Goal: Task Accomplishment & Management: Check status

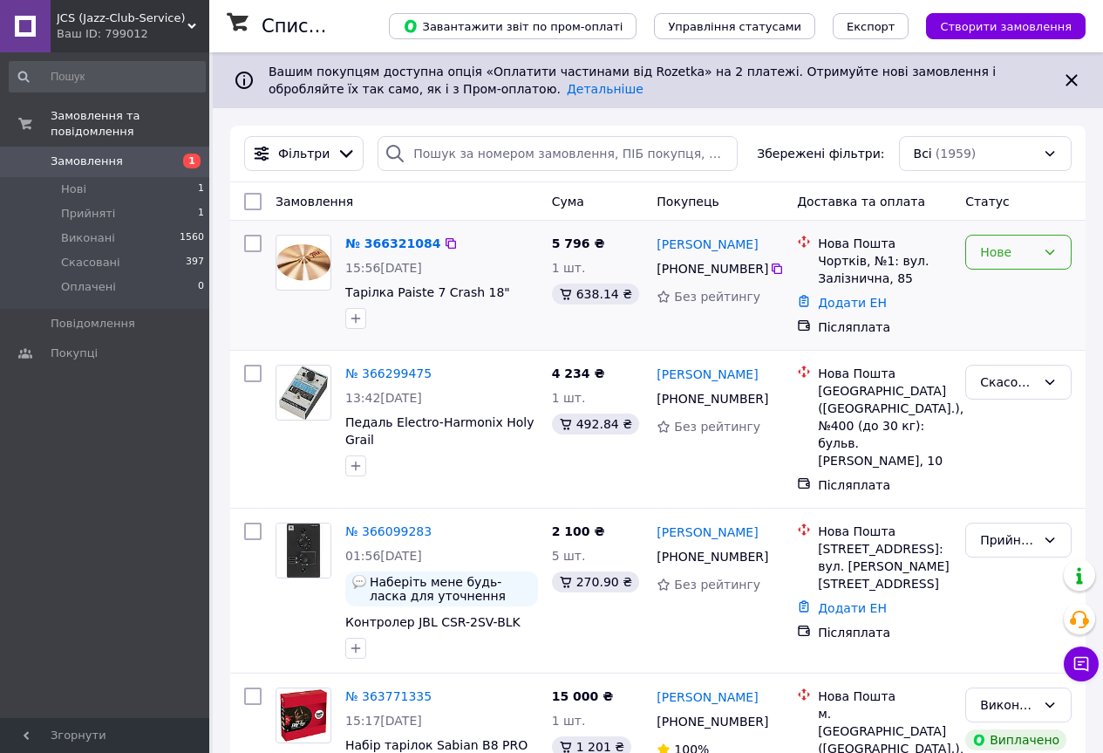
click at [1066, 262] on div "Нове" at bounding box center [1018, 252] width 106 height 35
click at [1027, 293] on li "Прийнято" at bounding box center [1018, 290] width 105 height 31
click at [444, 242] on icon at bounding box center [451, 243] width 14 height 14
drag, startPoint x: 499, startPoint y: 293, endPoint x: 390, endPoint y: 292, distance: 109.0
click at [390, 292] on span "Тарілка Paiste 7 Crash 18"" at bounding box center [441, 291] width 193 height 17
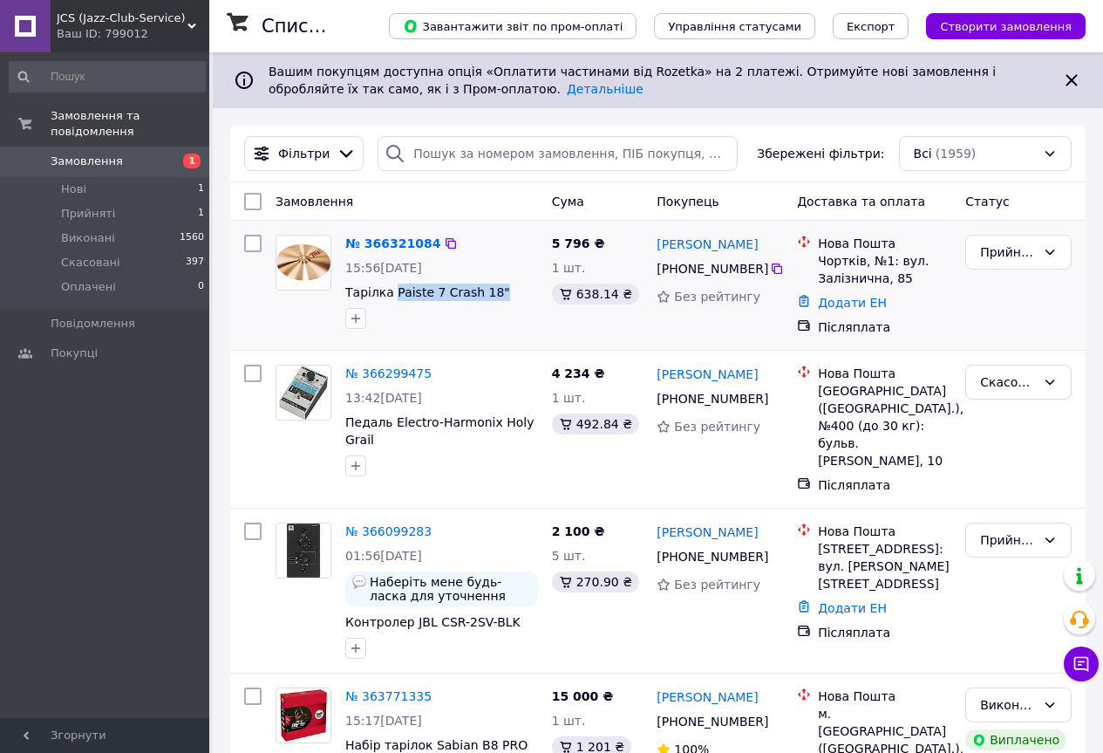
copy span "Paiste 7 Crash 18""
click at [392, 249] on link "№ 366321084" at bounding box center [392, 243] width 95 height 14
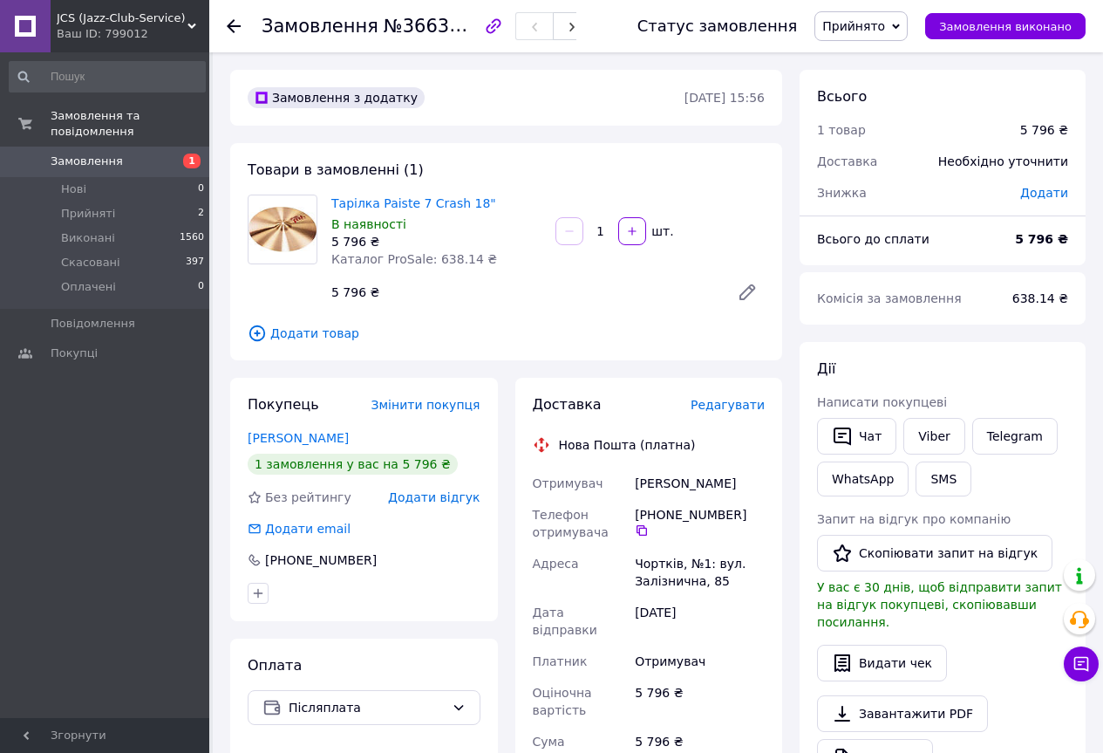
click at [221, 25] on div "Замовлення №366321084 Статус замовлення Прийнято Виконано Скасовано Оплачено За…" at bounding box center [656, 26] width 894 height 52
click at [233, 24] on icon at bounding box center [234, 26] width 14 height 14
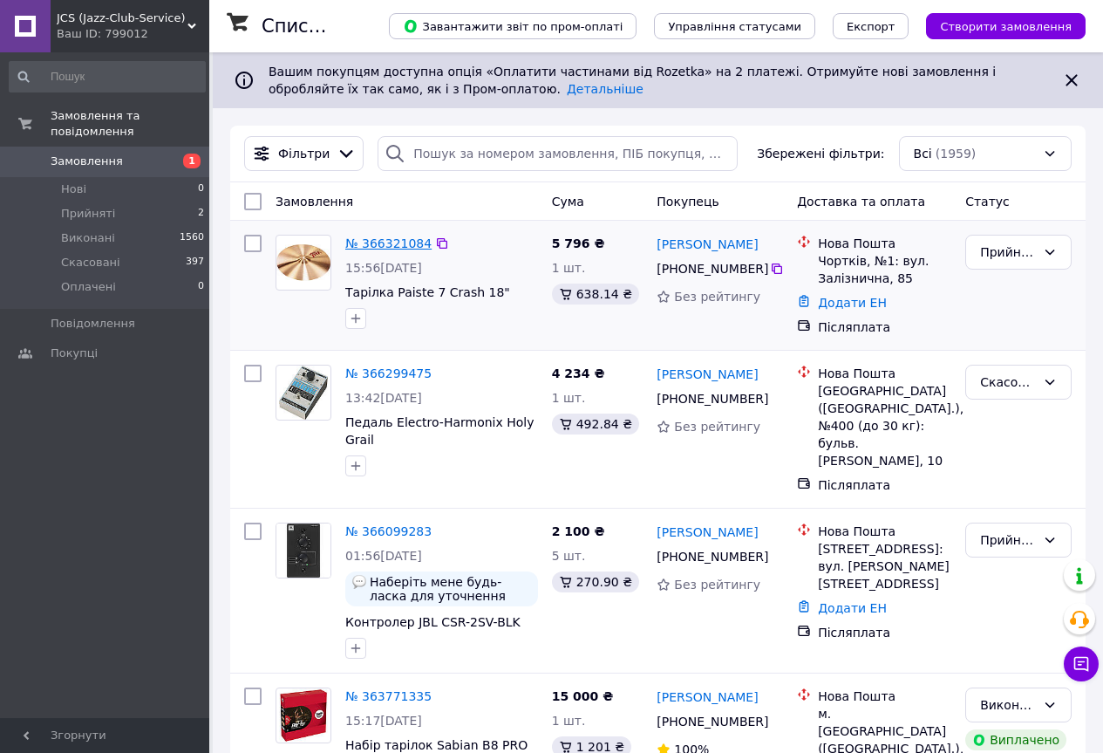
click at [408, 241] on link "№ 366321084" at bounding box center [388, 243] width 86 height 14
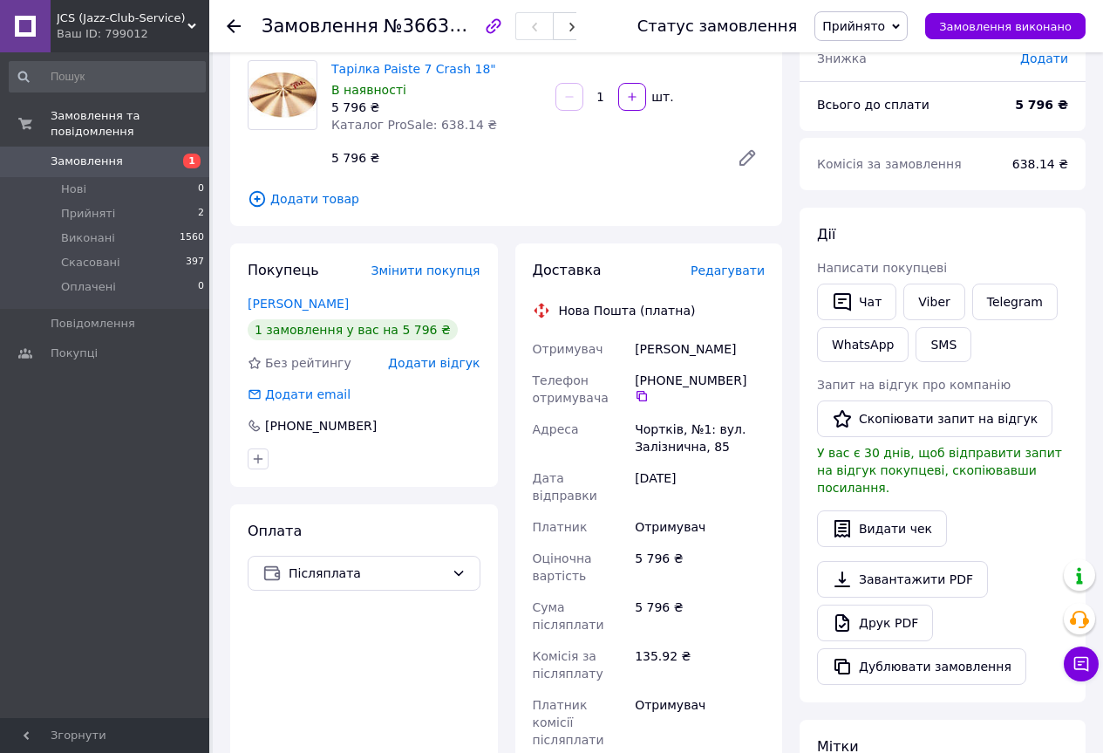
scroll to position [203, 0]
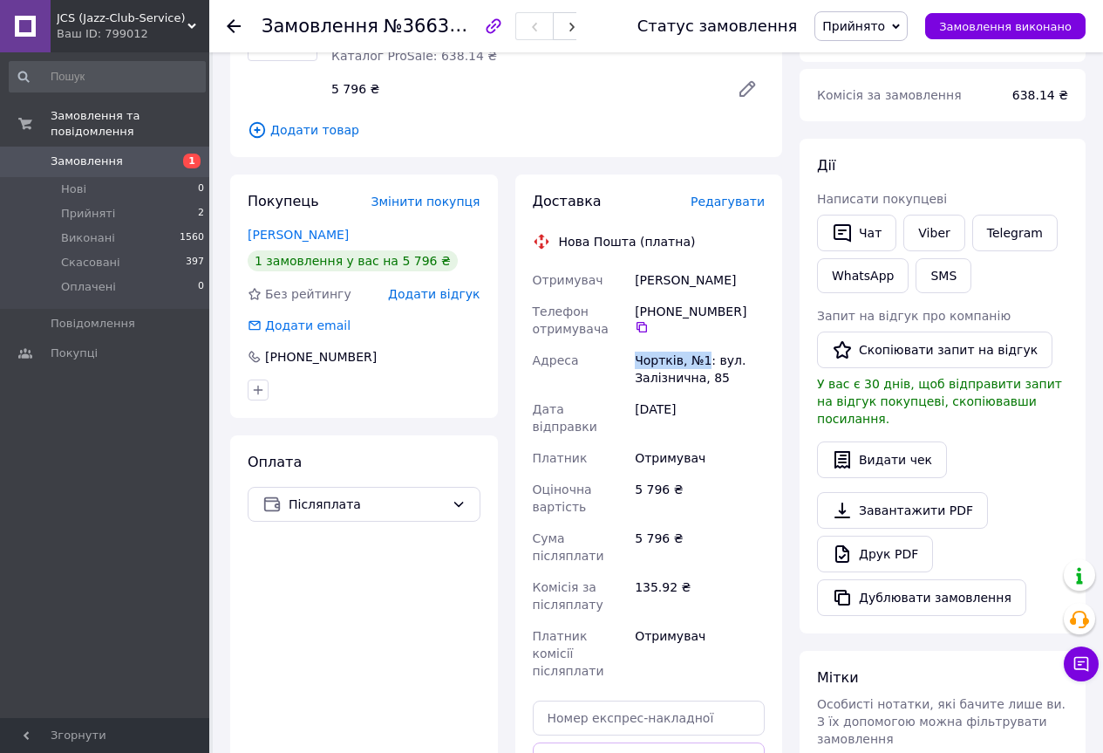
drag, startPoint x: 637, startPoint y: 360, endPoint x: 704, endPoint y: 362, distance: 67.2
click at [704, 362] on div "Чортків, №1: вул. Залізнична, 85" at bounding box center [699, 368] width 137 height 49
copy div "Чортків, №1"
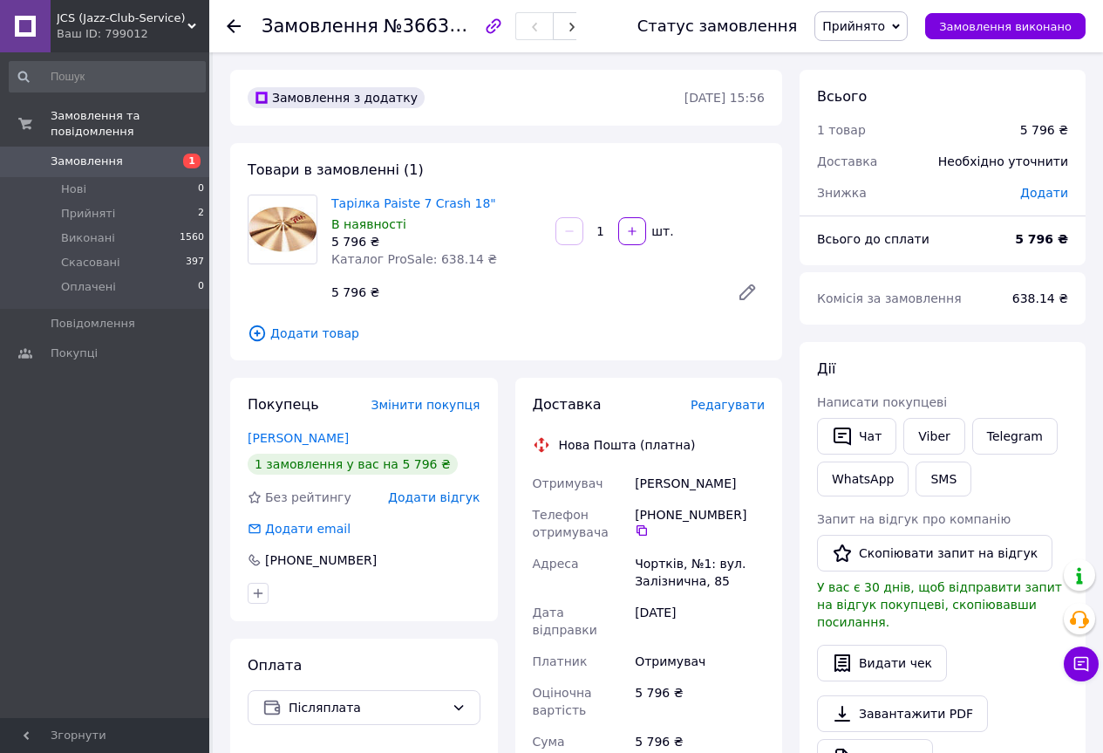
click at [236, 24] on icon at bounding box center [234, 26] width 14 height 14
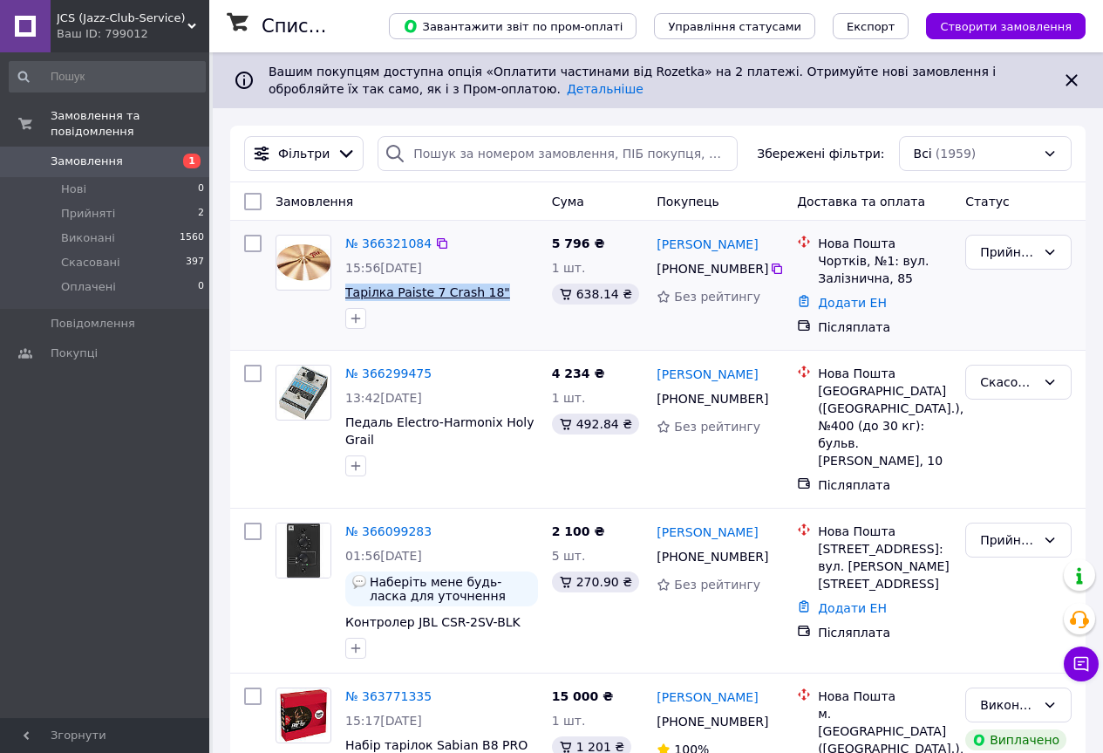
drag, startPoint x: 496, startPoint y: 295, endPoint x: 346, endPoint y: 293, distance: 150.0
click at [346, 293] on span "Тарілка Paiste 7 Crash 18"" at bounding box center [441, 291] width 193 height 17
copy span "Тарілка Paiste 7 Crash 18""
click at [395, 240] on link "№ 366321084" at bounding box center [388, 243] width 86 height 14
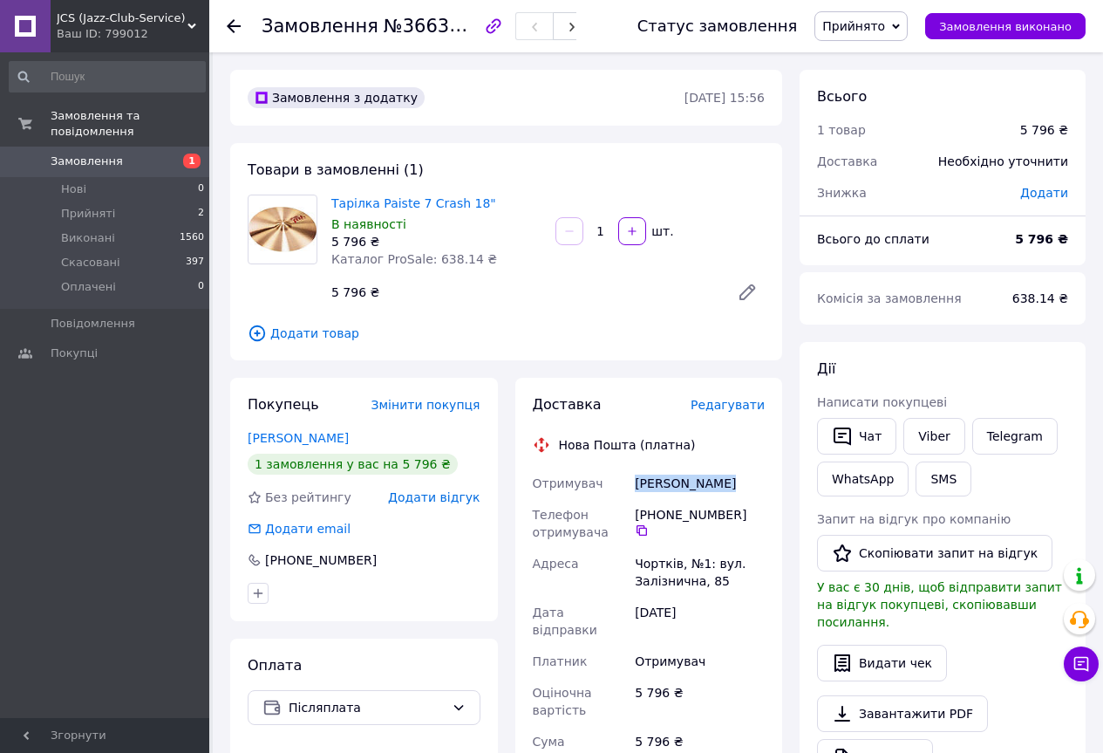
drag, startPoint x: 645, startPoint y: 483, endPoint x: 725, endPoint y: 480, distance: 80.3
click at [725, 480] on div "Данчук Сергій" at bounding box center [699, 482] width 137 height 31
copy div "Данчук Сергій"
click at [649, 523] on icon at bounding box center [642, 530] width 14 height 14
drag, startPoint x: 637, startPoint y: 558, endPoint x: 703, endPoint y: 559, distance: 65.4
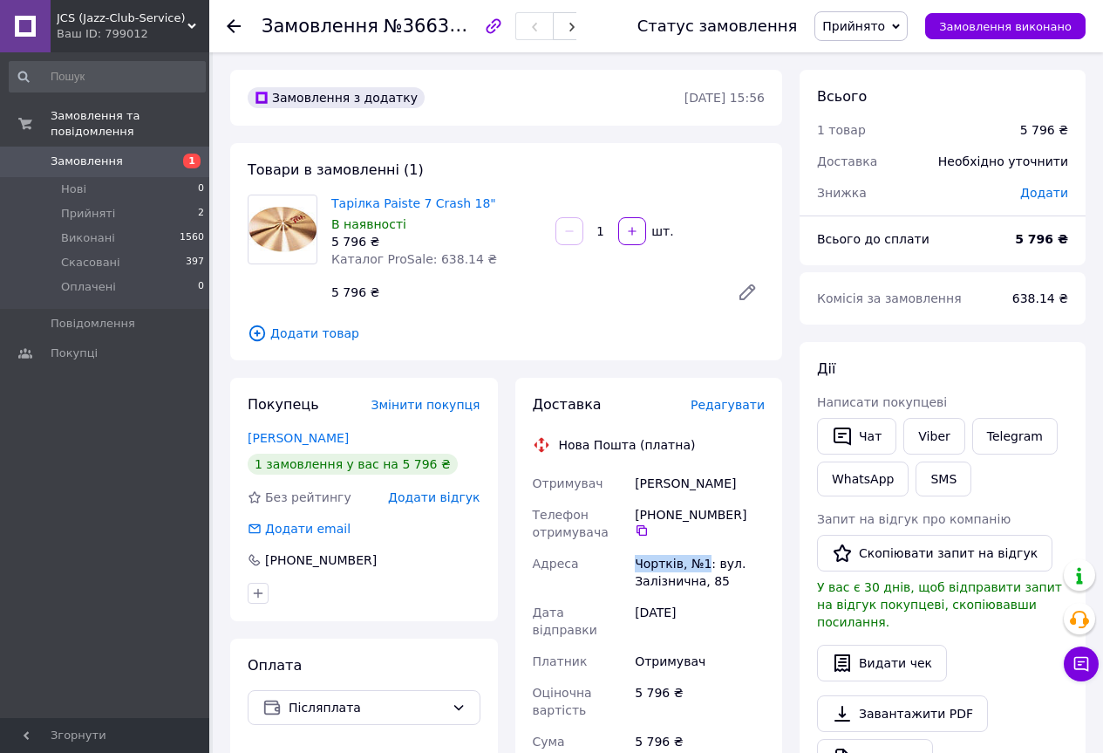
click at [703, 559] on div "Чортків, №1: вул. Залізнична, 85" at bounding box center [699, 572] width 137 height 49
copy div "Чортків, №1"
click at [235, 28] on icon at bounding box center [234, 26] width 14 height 14
